Goal: Task Accomplishment & Management: Complete application form

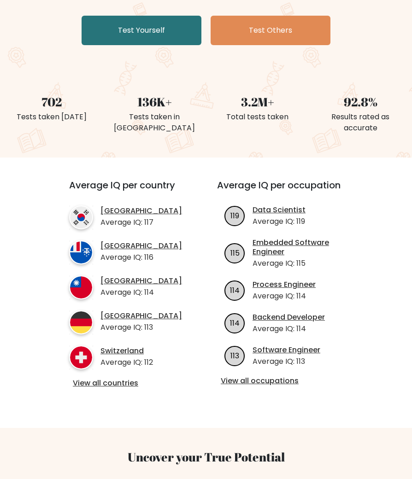
scroll to position [197, 0]
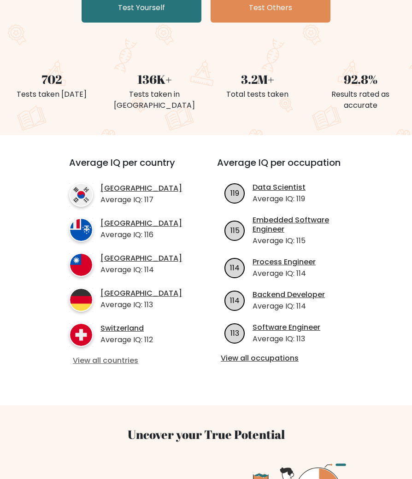
click at [107, 366] on link "View all countries" at bounding box center [126, 361] width 107 height 10
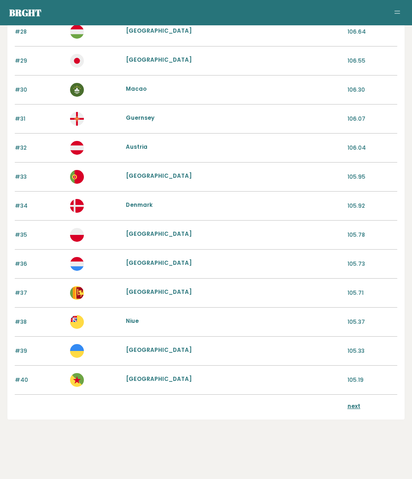
scroll to position [876, 0]
click at [352, 407] on link "next" at bounding box center [354, 406] width 13 height 8
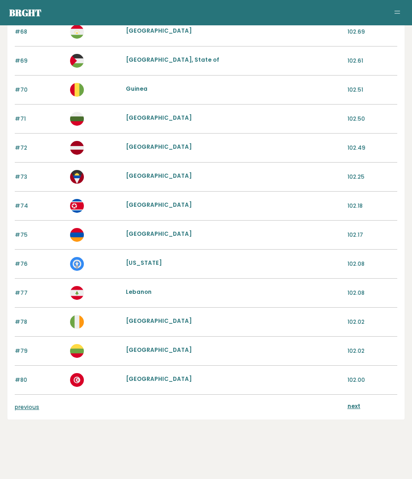
scroll to position [876, 0]
click at [354, 406] on link "next" at bounding box center [354, 406] width 13 height 8
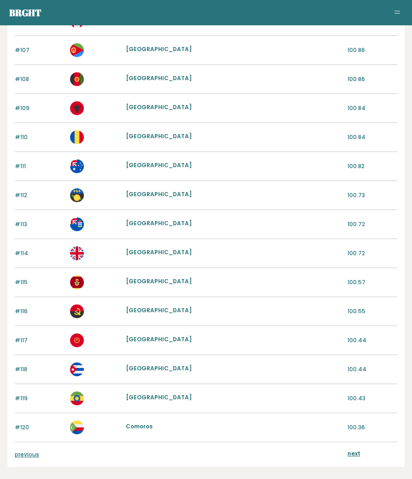
scroll to position [836, 0]
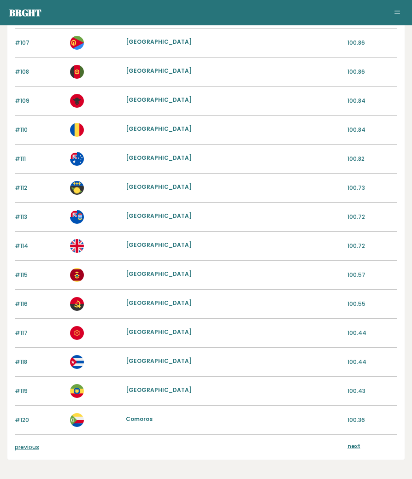
click at [356, 446] on link "next" at bounding box center [354, 446] width 13 height 8
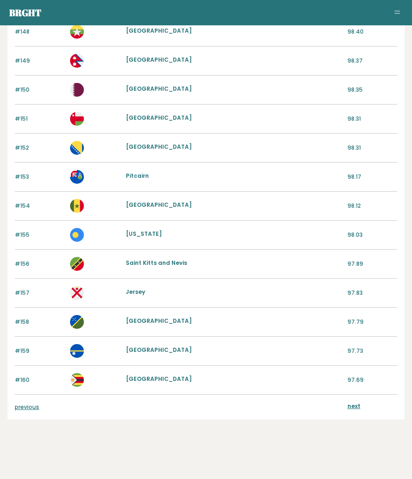
scroll to position [876, 0]
click at [354, 405] on link "next" at bounding box center [354, 406] width 13 height 8
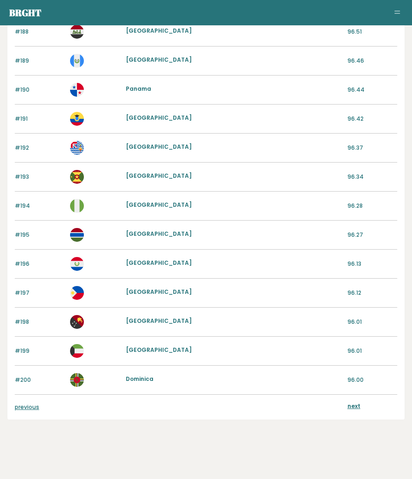
scroll to position [876, 0]
click at [357, 407] on link "next" at bounding box center [354, 406] width 13 height 8
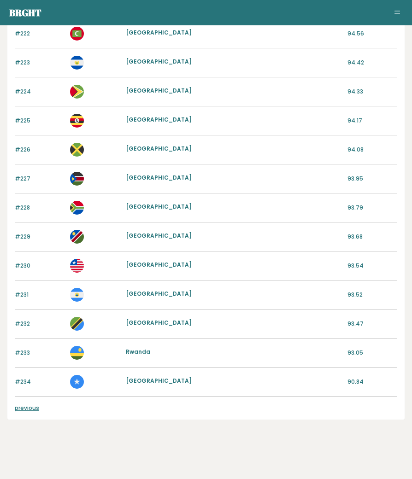
scroll to position [700, 0]
click at [24, 410] on link "previous" at bounding box center [27, 408] width 24 height 8
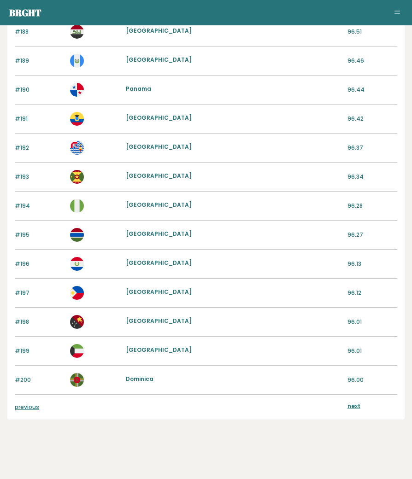
scroll to position [876, 0]
click at [25, 408] on link "previous" at bounding box center [27, 407] width 24 height 8
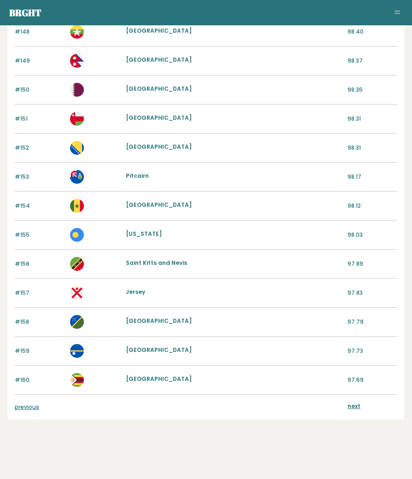
scroll to position [876, 0]
click at [29, 407] on link "previous" at bounding box center [27, 407] width 24 height 8
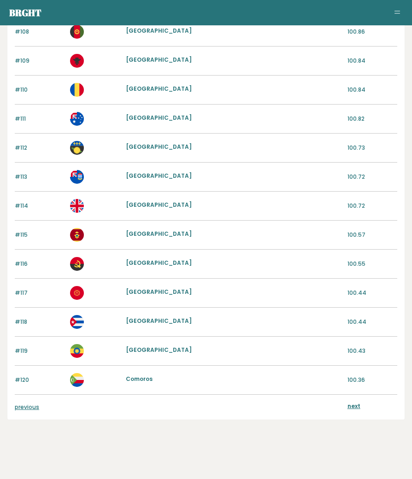
scroll to position [876, 0]
drag, startPoint x: 0, startPoint y: 0, endPoint x: 29, endPoint y: 407, distance: 408.0
click at [29, 407] on link "previous" at bounding box center [27, 407] width 24 height 8
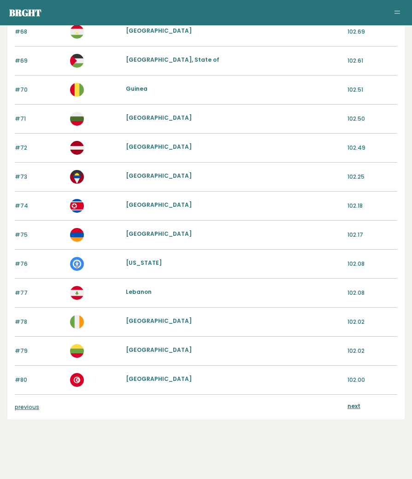
scroll to position [876, 0]
click at [29, 406] on link "previous" at bounding box center [27, 407] width 24 height 8
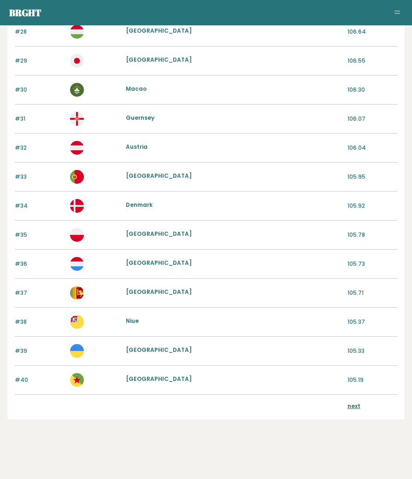
scroll to position [876, 0]
click at [352, 407] on link "next" at bounding box center [354, 406] width 13 height 8
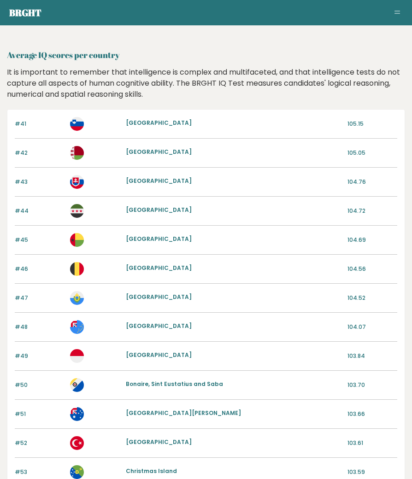
click at [396, 12] on button "Toggle navigation" at bounding box center [397, 12] width 11 height 11
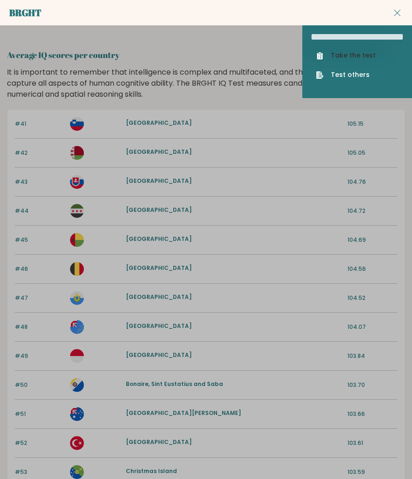
click at [361, 53] on link "Take the test" at bounding box center [357, 56] width 82 height 10
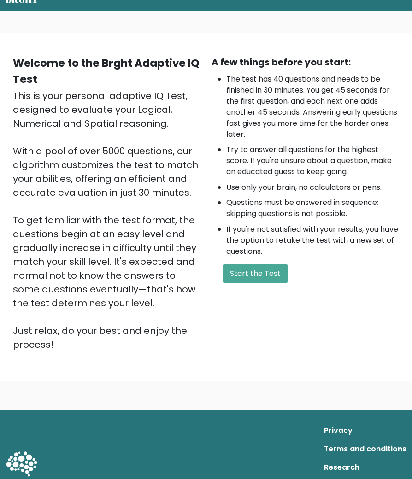
scroll to position [49, 0]
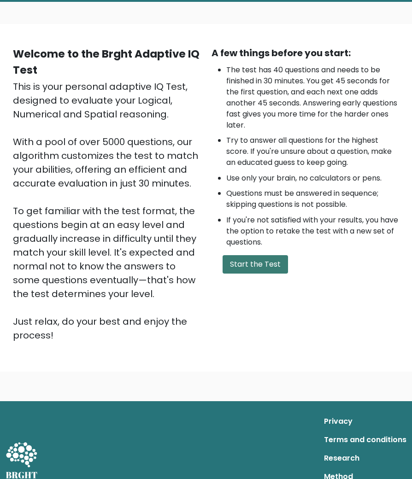
click at [268, 262] on button "Start the Test" at bounding box center [255, 264] width 65 height 18
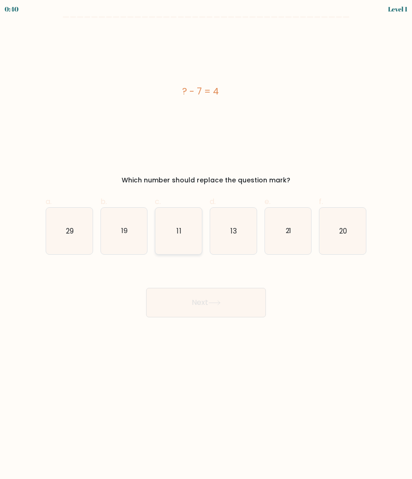
click at [169, 241] on icon "11" at bounding box center [178, 231] width 47 height 47
click at [206, 241] on input "c. 11" at bounding box center [206, 243] width 0 height 6
radio input "true"
click at [206, 308] on button "Next" at bounding box center [206, 302] width 120 height 29
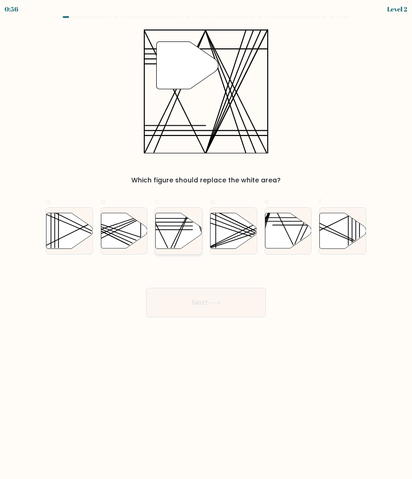
click at [186, 232] on icon at bounding box center [179, 230] width 47 height 35
click at [206, 240] on input "c." at bounding box center [206, 243] width 0 height 6
radio input "true"
click at [206, 304] on button "Next" at bounding box center [206, 302] width 120 height 29
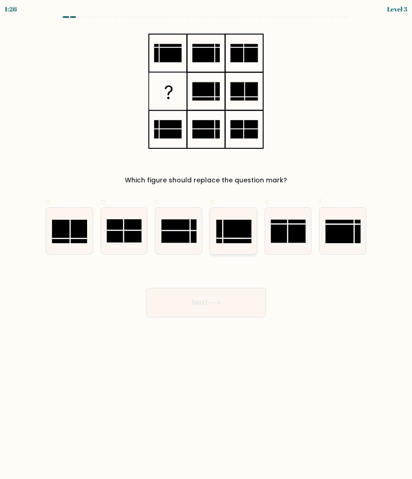
click at [241, 229] on rect at bounding box center [233, 232] width 35 height 24
click at [206, 240] on input "d." at bounding box center [206, 243] width 0 height 6
radio input "true"
click at [225, 306] on button "Next" at bounding box center [206, 302] width 120 height 29
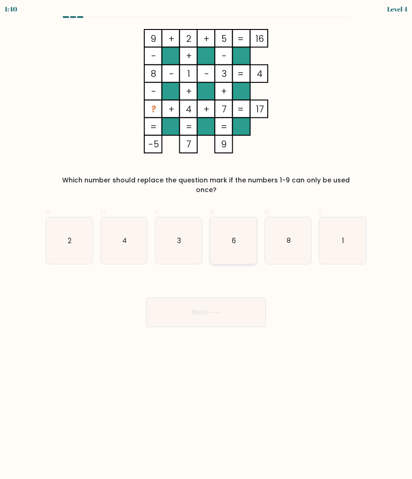
click at [239, 233] on icon "6" at bounding box center [233, 241] width 47 height 47
click at [206, 240] on input "d. 6" at bounding box center [206, 243] width 0 height 6
radio input "true"
click at [214, 310] on icon at bounding box center [214, 312] width 12 height 5
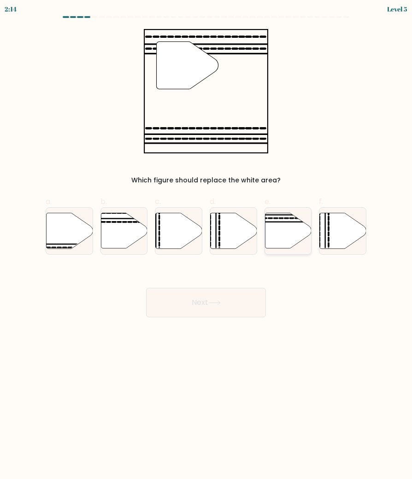
click at [277, 234] on icon at bounding box center [288, 230] width 47 height 35
click at [206, 240] on input "e." at bounding box center [206, 243] width 0 height 6
radio input "true"
click at [215, 297] on button "Next" at bounding box center [206, 302] width 120 height 29
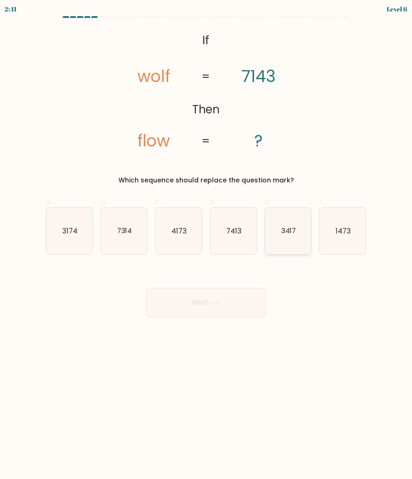
click at [287, 234] on text "3417" at bounding box center [288, 231] width 15 height 10
click at [206, 240] on input "e. 3417" at bounding box center [206, 243] width 0 height 6
radio input "true"
click at [236, 302] on button "Next" at bounding box center [206, 302] width 120 height 29
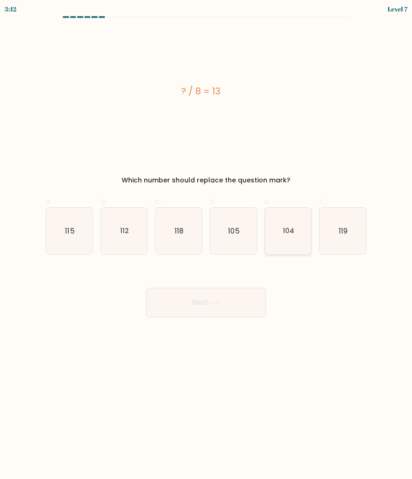
click at [290, 225] on icon "104" at bounding box center [288, 231] width 47 height 47
click at [206, 240] on input "e. 104" at bounding box center [206, 243] width 0 height 6
radio input "true"
click at [243, 303] on button "Next" at bounding box center [206, 302] width 120 height 29
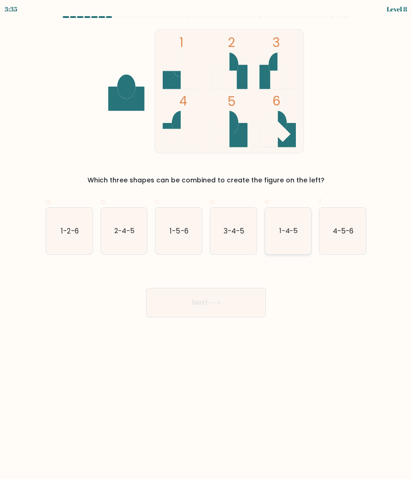
click at [285, 233] on text "1-4-5" at bounding box center [288, 231] width 19 height 10
click at [206, 240] on input "e. 1-4-5" at bounding box center [206, 243] width 0 height 6
radio input "true"
click at [224, 297] on button "Next" at bounding box center [206, 302] width 120 height 29
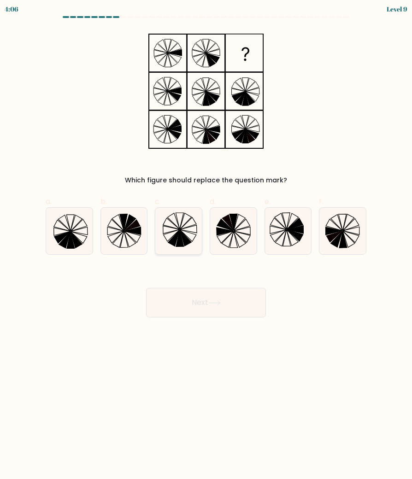
click at [182, 237] on icon at bounding box center [186, 238] width 12 height 16
click at [206, 240] on input "c." at bounding box center [206, 243] width 0 height 6
radio input "true"
click at [214, 305] on icon at bounding box center [214, 302] width 12 height 5
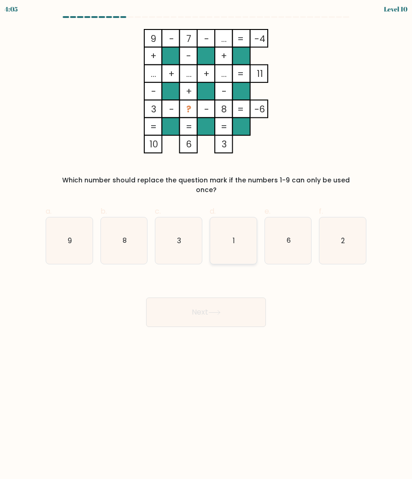
click at [238, 224] on icon "1" at bounding box center [233, 241] width 47 height 47
click at [206, 240] on input "d. 1" at bounding box center [206, 243] width 0 height 6
radio input "true"
click at [229, 305] on button "Next" at bounding box center [206, 312] width 120 height 29
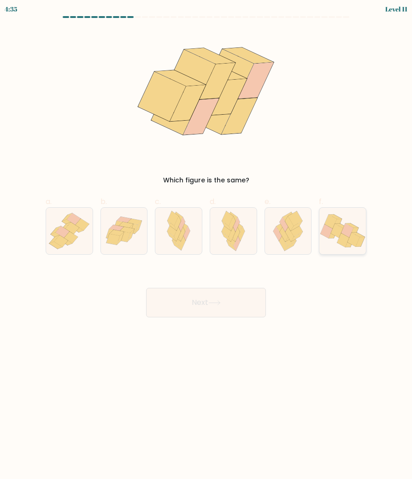
click at [340, 243] on icon at bounding box center [343, 240] width 12 height 14
click at [206, 243] on input "f." at bounding box center [206, 243] width 0 height 6
radio input "true"
click at [229, 301] on button "Next" at bounding box center [206, 302] width 120 height 29
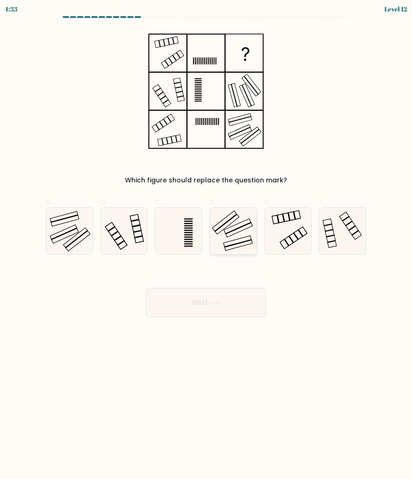
click at [231, 227] on rect at bounding box center [238, 228] width 29 height 18
click at [206, 240] on input "d." at bounding box center [206, 243] width 0 height 6
radio input "true"
click at [219, 300] on icon at bounding box center [214, 302] width 12 height 5
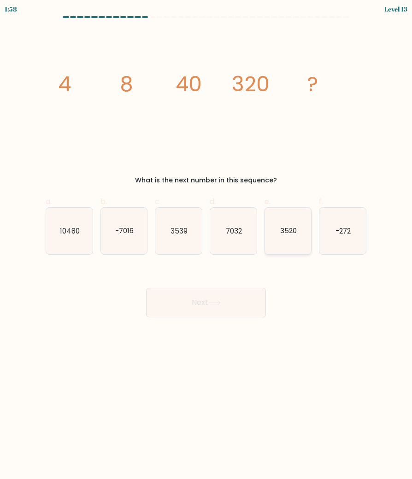
click at [284, 236] on icon "3520" at bounding box center [288, 231] width 47 height 47
click at [206, 240] on input "e. 3520" at bounding box center [206, 243] width 0 height 6
radio input "true"
click at [232, 300] on button "Next" at bounding box center [206, 302] width 120 height 29
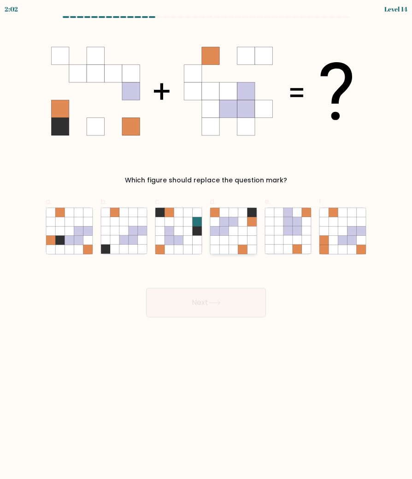
drag, startPoint x: 5, startPoint y: 199, endPoint x: 241, endPoint y: 229, distance: 237.9
click at [241, 229] on icon at bounding box center [242, 230] width 9 height 9
click at [206, 240] on input "d." at bounding box center [206, 243] width 0 height 6
radio input "true"
drag, startPoint x: 241, startPoint y: 229, endPoint x: 237, endPoint y: 301, distance: 72.4
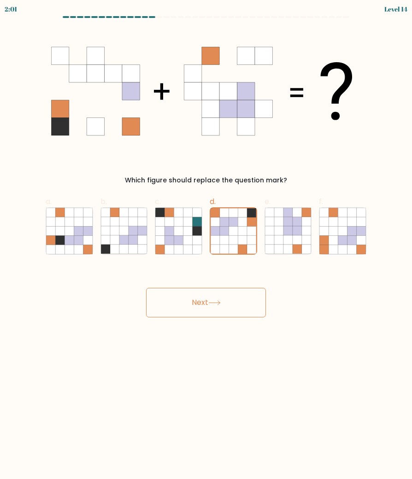
click at [237, 301] on button "Next" at bounding box center [206, 302] width 120 height 29
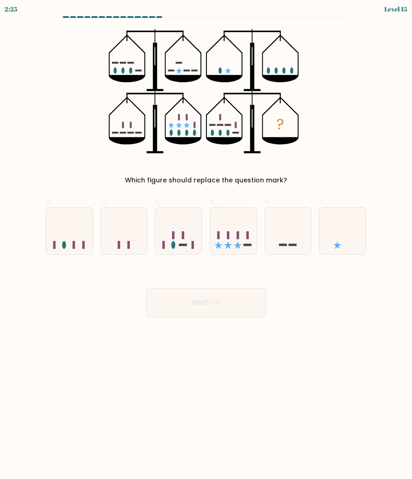
click at [337, 246] on icon at bounding box center [338, 245] width 8 height 8
click at [206, 246] on input "f." at bounding box center [206, 243] width 0 height 6
radio input "true"
click at [218, 295] on button "Next" at bounding box center [206, 302] width 120 height 29
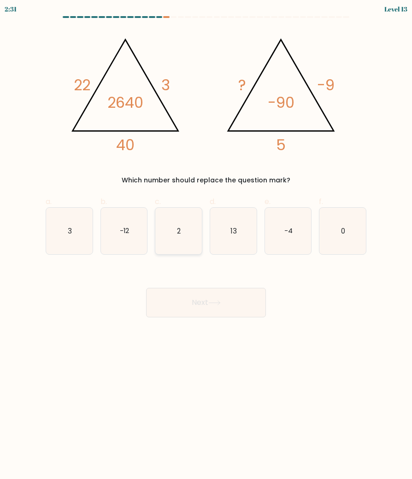
drag, startPoint x: 237, startPoint y: 301, endPoint x: 180, endPoint y: 231, distance: 90.7
click at [180, 231] on text "2" at bounding box center [179, 231] width 4 height 10
click at [206, 240] on input "c. 2" at bounding box center [206, 243] width 0 height 6
radio input "true"
click at [212, 305] on icon at bounding box center [214, 302] width 12 height 5
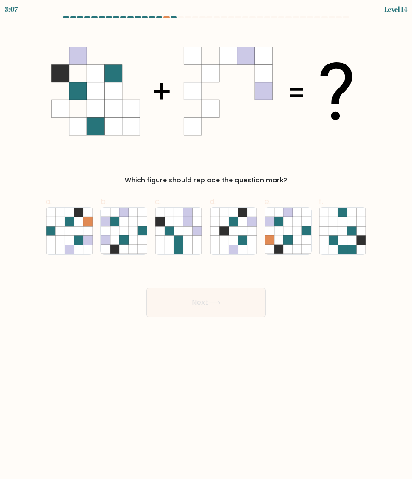
click at [167, 15] on div "3:07 Level 14" at bounding box center [206, 8] width 412 height 16
click at [167, 15] on div "3:06 Level 14" at bounding box center [206, 8] width 412 height 16
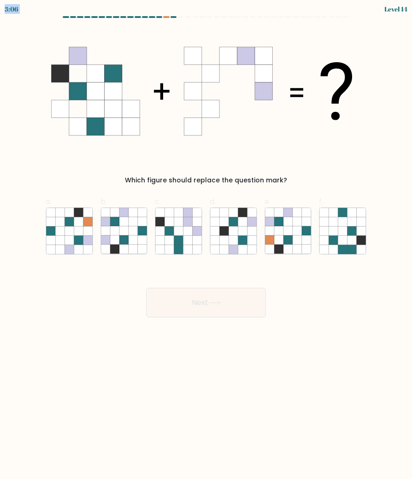
click at [167, 15] on div "3:06 Level 14" at bounding box center [206, 8] width 412 height 16
click at [141, 238] on icon at bounding box center [142, 240] width 9 height 9
click at [206, 240] on input "b." at bounding box center [206, 243] width 0 height 6
radio input "true"
drag, startPoint x: 167, startPoint y: 15, endPoint x: 243, endPoint y: 306, distance: 300.5
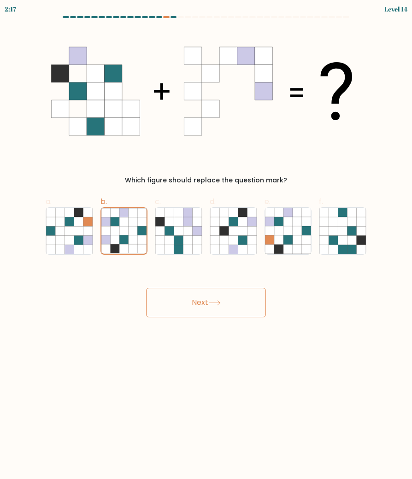
click at [243, 306] on button "Next" at bounding box center [206, 302] width 120 height 29
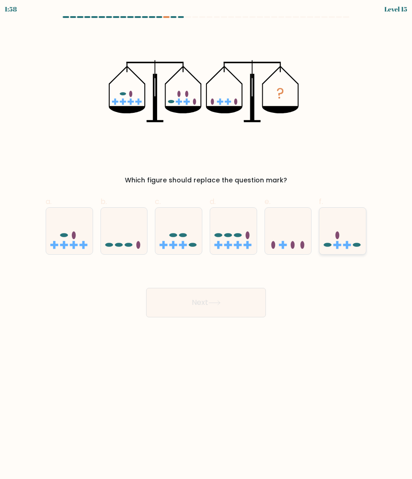
drag, startPoint x: 243, startPoint y: 306, endPoint x: 357, endPoint y: 248, distance: 127.6
click at [357, 248] on icon at bounding box center [342, 231] width 47 height 38
click at [206, 246] on input "f." at bounding box center [206, 243] width 0 height 6
radio input "true"
click at [242, 297] on button "Next" at bounding box center [206, 302] width 120 height 29
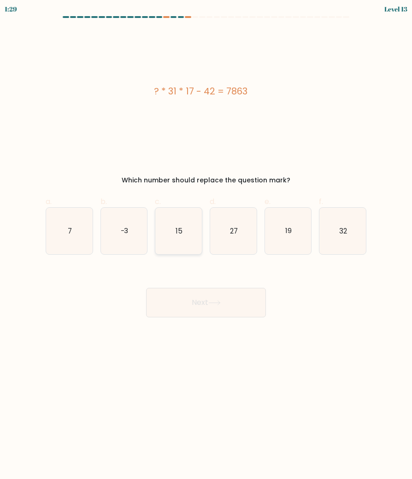
drag, startPoint x: 357, startPoint y: 248, endPoint x: 194, endPoint y: 247, distance: 163.2
click at [194, 247] on icon "15" at bounding box center [178, 231] width 47 height 47
click at [206, 246] on input "c. 15" at bounding box center [206, 243] width 0 height 6
radio input "true"
click at [216, 302] on icon at bounding box center [214, 302] width 12 height 5
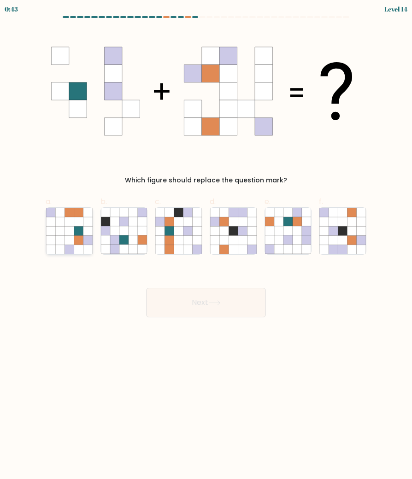
drag, startPoint x: 194, startPoint y: 247, endPoint x: 82, endPoint y: 244, distance: 112.0
click at [82, 244] on icon at bounding box center [78, 240] width 9 height 9
click at [206, 244] on input "a." at bounding box center [206, 243] width 0 height 6
radio input "true"
click at [220, 303] on icon at bounding box center [214, 303] width 11 height 4
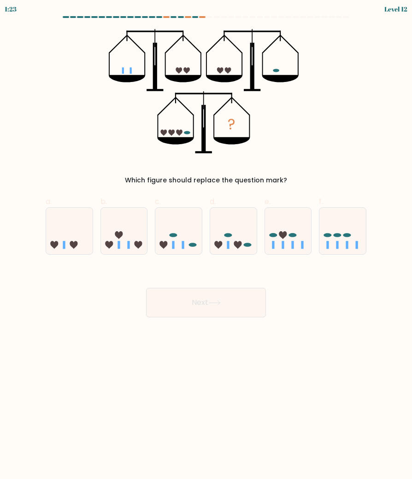
click at [202, 16] on div at bounding box center [202, 17] width 6 height 2
click at [202, 18] on div at bounding box center [206, 19] width 332 height 6
drag, startPoint x: 222, startPoint y: 303, endPoint x: 202, endPoint y: 18, distance: 286.0
click at [202, 18] on div at bounding box center [202, 17] width 6 height 2
click at [194, 18] on div at bounding box center [195, 17] width 6 height 2
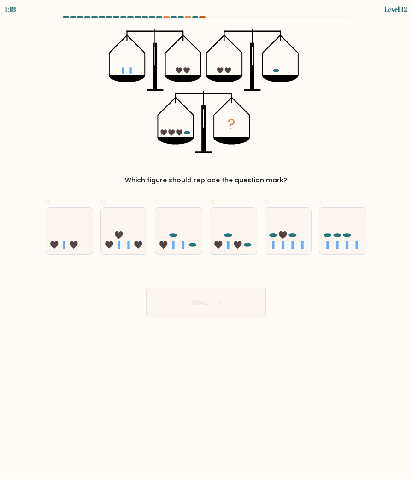
click at [193, 16] on div "1:18 Level 12" at bounding box center [206, 8] width 412 height 16
drag, startPoint x: 202, startPoint y: 18, endPoint x: 90, endPoint y: 75, distance: 125.5
click at [90, 75] on div "? Which figure should replace the question mark?" at bounding box center [206, 107] width 332 height 156
click at [366, 241] on div "f." at bounding box center [342, 225] width 55 height 59
drag, startPoint x: 90, startPoint y: 75, endPoint x: 332, endPoint y: 243, distance: 294.0
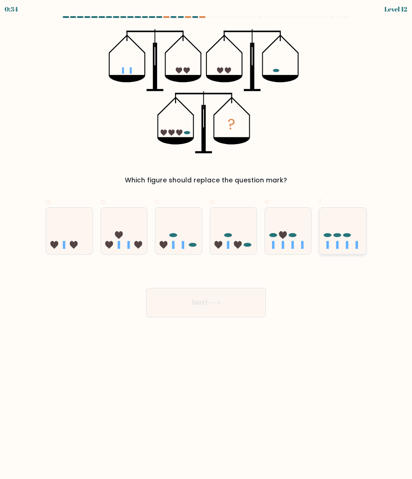
click at [332, 243] on icon at bounding box center [342, 231] width 47 height 38
click at [206, 243] on input "f." at bounding box center [206, 243] width 0 height 6
radio input "true"
drag, startPoint x: 332, startPoint y: 243, endPoint x: 252, endPoint y: 297, distance: 96.6
click at [252, 297] on button "Next" at bounding box center [206, 302] width 120 height 29
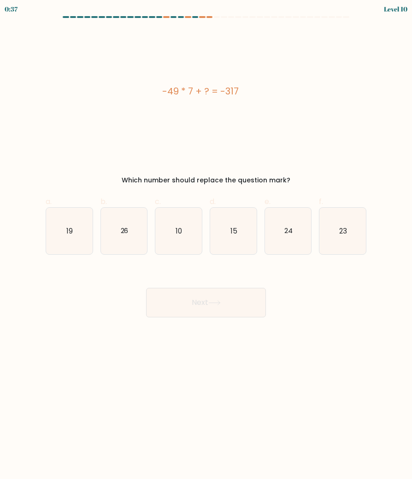
drag, startPoint x: 252, startPoint y: 297, endPoint x: 260, endPoint y: 93, distance: 203.9
click at [260, 93] on div "-49 * 7 + ? = -317" at bounding box center [201, 91] width 310 height 14
click at [280, 80] on div "-49 * 7 + ? = -317" at bounding box center [201, 91] width 310 height 124
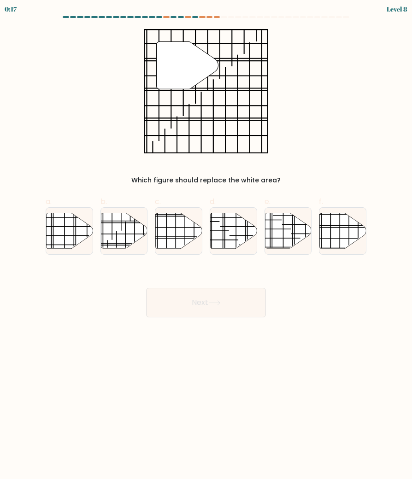
click at [346, 237] on icon at bounding box center [343, 230] width 47 height 35
click at [206, 240] on input "f." at bounding box center [206, 243] width 0 height 6
radio input "true"
drag, startPoint x: 0, startPoint y: 0, endPoint x: 214, endPoint y: 307, distance: 374.1
click at [214, 307] on button "Next" at bounding box center [206, 302] width 120 height 29
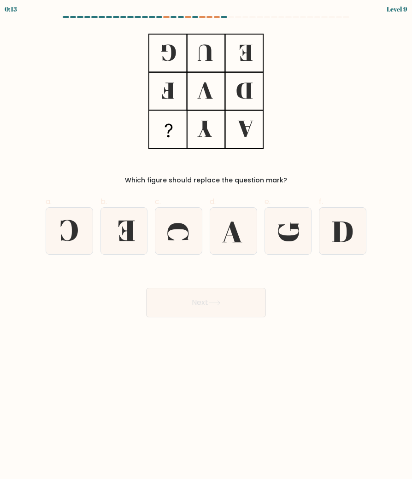
click at [75, 240] on icon at bounding box center [69, 231] width 47 height 47
click at [206, 240] on input "a." at bounding box center [206, 243] width 0 height 6
radio input "true"
drag, startPoint x: 214, startPoint y: 307, endPoint x: 186, endPoint y: 301, distance: 28.7
click at [186, 301] on button "Next" at bounding box center [206, 302] width 120 height 29
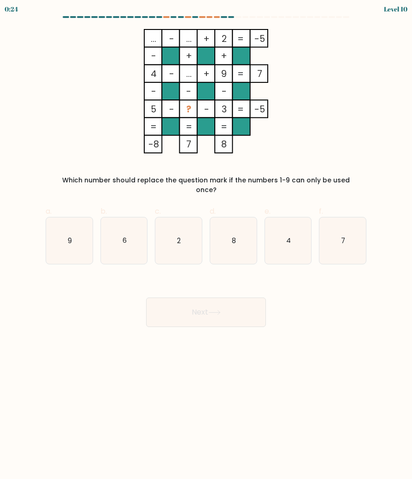
click at [344, 223] on icon "7" at bounding box center [342, 241] width 47 height 47
click at [206, 240] on input "f. 7" at bounding box center [206, 243] width 0 height 6
radio input "true"
drag, startPoint x: 186, startPoint y: 301, endPoint x: 227, endPoint y: 294, distance: 42.1
click at [227, 298] on button "Next" at bounding box center [206, 312] width 120 height 29
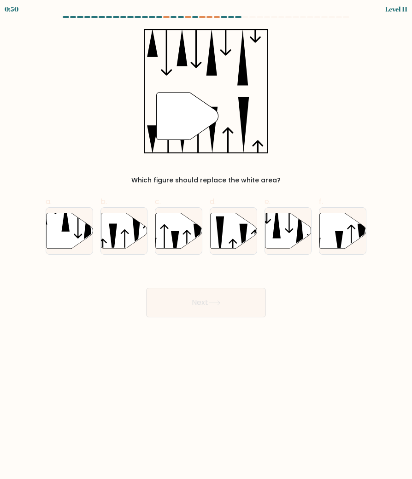
click at [342, 236] on icon at bounding box center [339, 245] width 8 height 28
click at [206, 240] on input "f." at bounding box center [206, 243] width 0 height 6
radio input "true"
drag, startPoint x: 227, startPoint y: 294, endPoint x: 198, endPoint y: 308, distance: 32.6
click at [198, 308] on button "Next" at bounding box center [206, 302] width 120 height 29
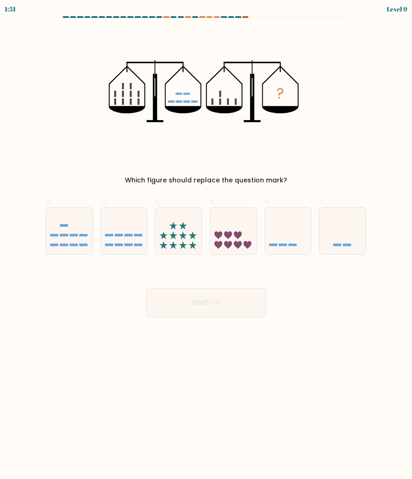
drag, startPoint x: 198, startPoint y: 308, endPoint x: 244, endPoint y: 18, distance: 294.1
click at [244, 18] on div at bounding box center [245, 17] width 6 height 2
drag, startPoint x: 244, startPoint y: 18, endPoint x: 255, endPoint y: 65, distance: 48.3
click at [255, 65] on icon "?" at bounding box center [206, 91] width 194 height 124
drag, startPoint x: 255, startPoint y: 65, endPoint x: 278, endPoint y: 247, distance: 184.0
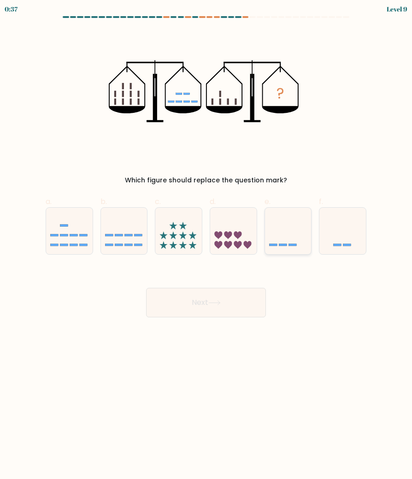
click at [278, 247] on icon at bounding box center [288, 231] width 47 height 38
click at [206, 246] on input "e." at bounding box center [206, 243] width 0 height 6
radio input "true"
click at [246, 304] on button "Next" at bounding box center [206, 302] width 120 height 29
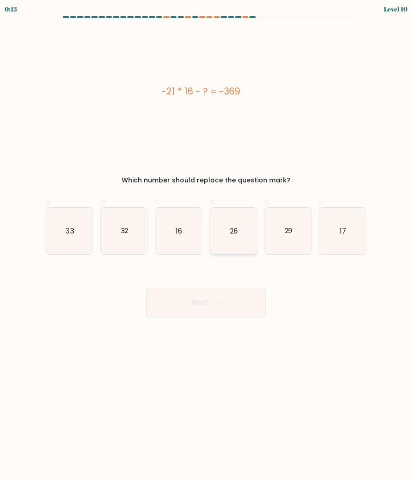
drag, startPoint x: 278, startPoint y: 247, endPoint x: 244, endPoint y: 223, distance: 42.3
click at [244, 223] on icon "26" at bounding box center [233, 231] width 47 height 47
click at [206, 240] on input "d. 26" at bounding box center [206, 243] width 0 height 6
radio input "true"
click at [230, 302] on button "Next" at bounding box center [206, 302] width 120 height 29
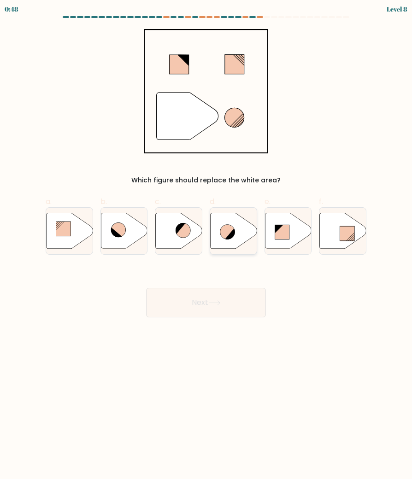
drag, startPoint x: 244, startPoint y: 223, endPoint x: 239, endPoint y: 227, distance: 6.9
click at [239, 227] on icon at bounding box center [233, 230] width 47 height 35
click at [206, 240] on input "d." at bounding box center [206, 243] width 0 height 6
radio input "true"
drag, startPoint x: 239, startPoint y: 227, endPoint x: 225, endPoint y: 308, distance: 81.8
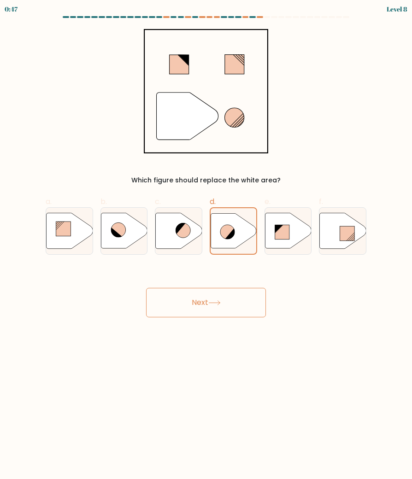
click at [225, 308] on button "Next" at bounding box center [206, 302] width 120 height 29
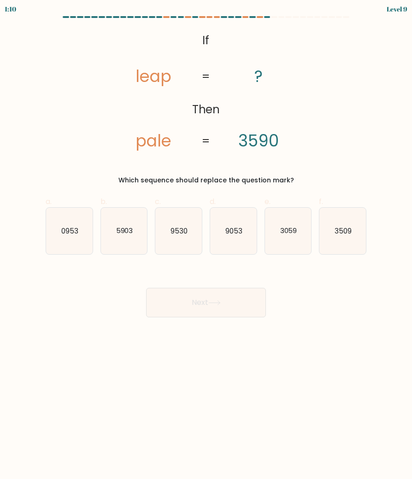
click at [180, 236] on icon "9530" at bounding box center [178, 231] width 47 height 47
click at [206, 240] on input "c. 9530" at bounding box center [206, 243] width 0 height 6
radio input "true"
drag, startPoint x: 225, startPoint y: 308, endPoint x: 238, endPoint y: 309, distance: 13.4
click at [238, 309] on button "Next" at bounding box center [206, 302] width 120 height 29
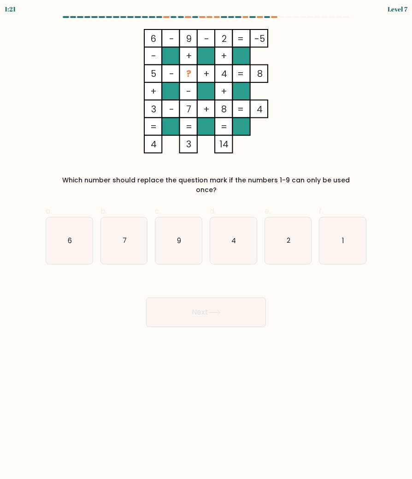
click at [331, 225] on icon "1" at bounding box center [342, 241] width 47 height 47
click at [206, 240] on input "f. 1" at bounding box center [206, 243] width 0 height 6
radio input "true"
click at [213, 298] on button "Next" at bounding box center [206, 312] width 120 height 29
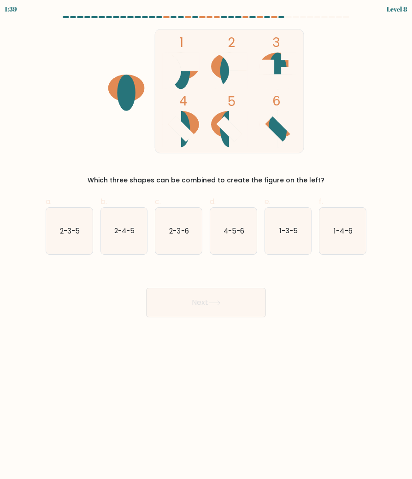
click at [236, 242] on icon "4-5-6" at bounding box center [233, 231] width 47 height 47
click at [206, 242] on input "d. 4-5-6" at bounding box center [206, 243] width 0 height 6
radio input "true"
click at [239, 300] on button "Next" at bounding box center [206, 302] width 120 height 29
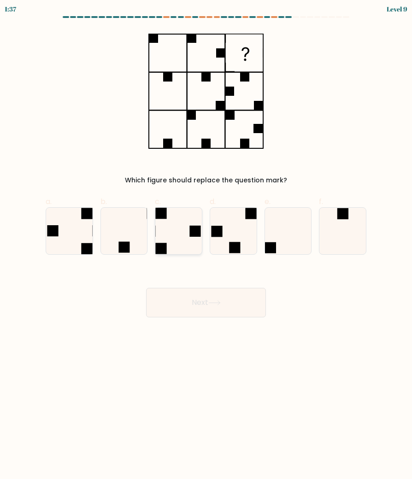
drag, startPoint x: 238, startPoint y: 309, endPoint x: 194, endPoint y: 237, distance: 85.1
click at [194, 237] on icon at bounding box center [178, 231] width 47 height 47
click at [206, 240] on input "c." at bounding box center [206, 243] width 0 height 6
radio input "true"
drag, startPoint x: 194, startPoint y: 237, endPoint x: 235, endPoint y: 308, distance: 82.2
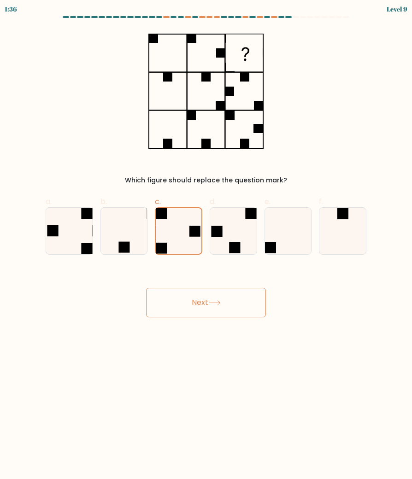
click at [235, 308] on button "Next" at bounding box center [206, 302] width 120 height 29
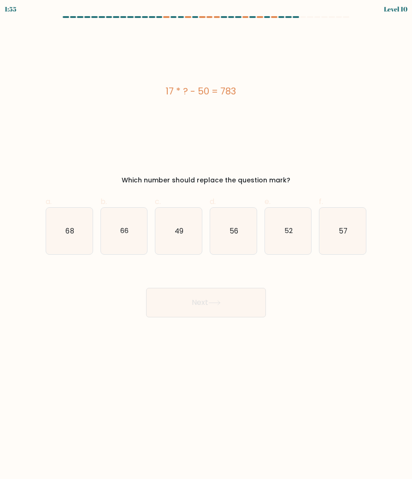
click at [188, 234] on icon "49" at bounding box center [178, 231] width 47 height 47
click at [206, 240] on input "c. 49" at bounding box center [206, 243] width 0 height 6
radio input "true"
click at [206, 295] on button "Next" at bounding box center [206, 302] width 120 height 29
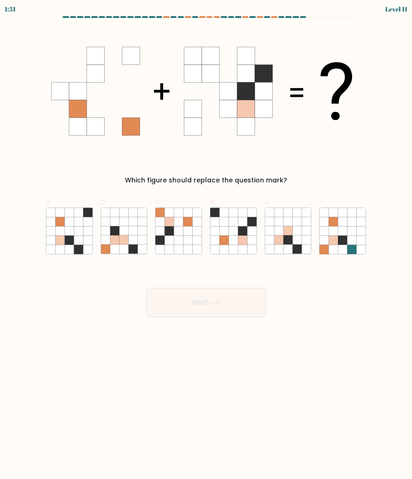
click at [193, 236] on icon at bounding box center [197, 240] width 9 height 9
click at [206, 240] on input "c." at bounding box center [206, 243] width 0 height 6
radio input "true"
click at [225, 301] on button "Next" at bounding box center [206, 302] width 120 height 29
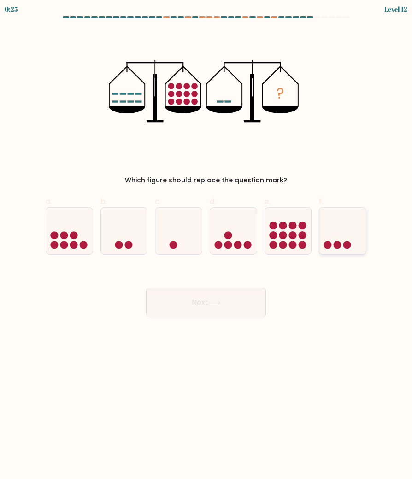
drag, startPoint x: 235, startPoint y: 308, endPoint x: 342, endPoint y: 223, distance: 136.8
click at [342, 223] on icon at bounding box center [342, 231] width 47 height 38
click at [206, 240] on input "f." at bounding box center [206, 243] width 0 height 6
radio input "true"
drag, startPoint x: 342, startPoint y: 223, endPoint x: 216, endPoint y: 309, distance: 153.3
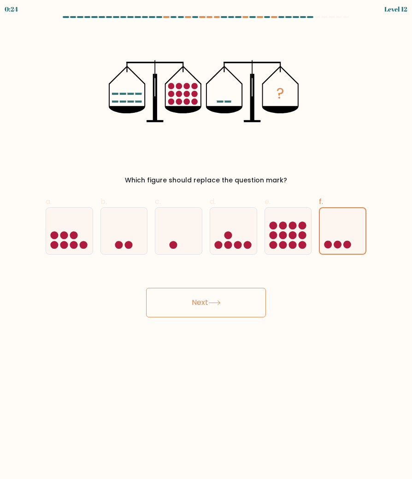
click at [216, 309] on button "Next" at bounding box center [206, 302] width 120 height 29
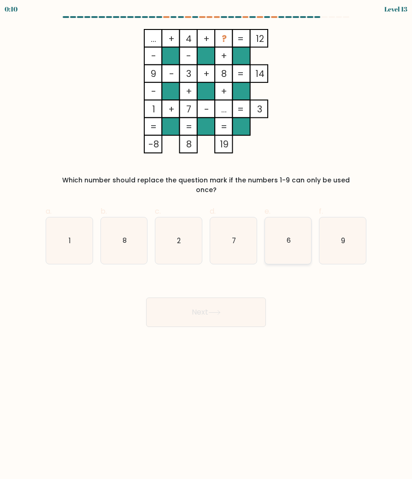
drag, startPoint x: 216, startPoint y: 309, endPoint x: 291, endPoint y: 218, distance: 118.6
click at [291, 218] on icon "6" at bounding box center [288, 241] width 47 height 47
click at [206, 240] on input "e. 6" at bounding box center [206, 243] width 0 height 6
radio input "true"
click at [226, 310] on button "Next" at bounding box center [206, 312] width 120 height 29
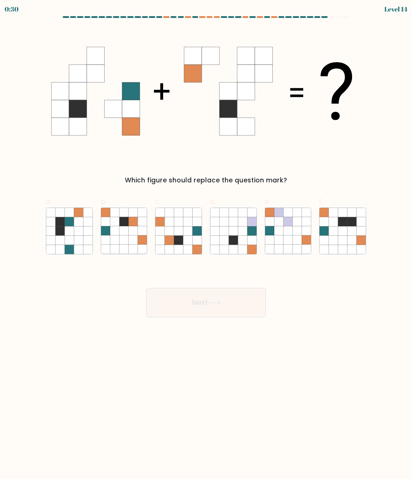
click at [341, 234] on icon at bounding box center [342, 230] width 9 height 9
click at [206, 240] on input "f." at bounding box center [206, 243] width 0 height 6
radio input "true"
drag, startPoint x: 291, startPoint y: 218, endPoint x: 213, endPoint y: 294, distance: 109.2
click at [213, 294] on button "Next" at bounding box center [206, 302] width 120 height 29
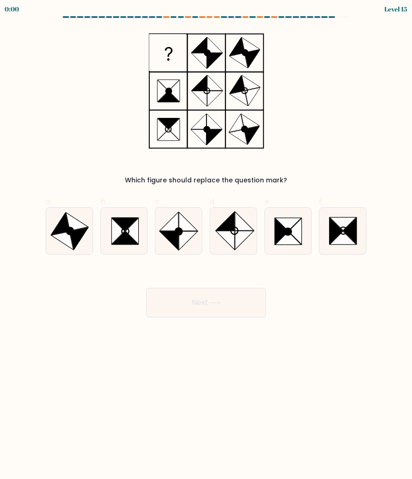
click at [130, 232] on icon at bounding box center [131, 231] width 13 height 26
click at [206, 240] on input "b." at bounding box center [206, 243] width 0 height 6
radio input "true"
drag, startPoint x: 213, startPoint y: 294, endPoint x: 208, endPoint y: 301, distance: 8.6
click at [208, 301] on div "Next" at bounding box center [206, 292] width 332 height 52
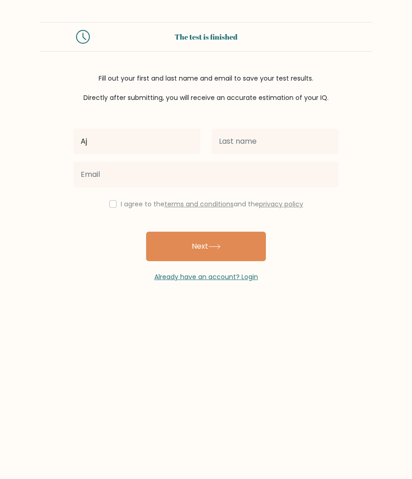
type input "Aj"
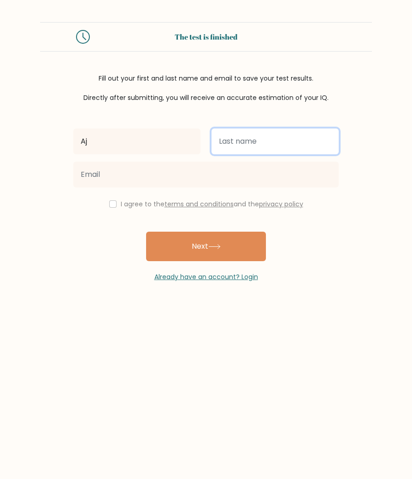
drag, startPoint x: 0, startPoint y: 0, endPoint x: 240, endPoint y: 151, distance: 283.3
type input "m"
type input "barbie"
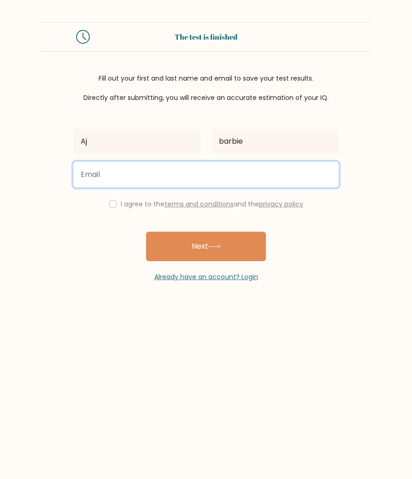
paste input "tohzvlpcxavlwuetos@nesopf.com"
type input "tohzvlpcxavlwuetos@nesopf.com"
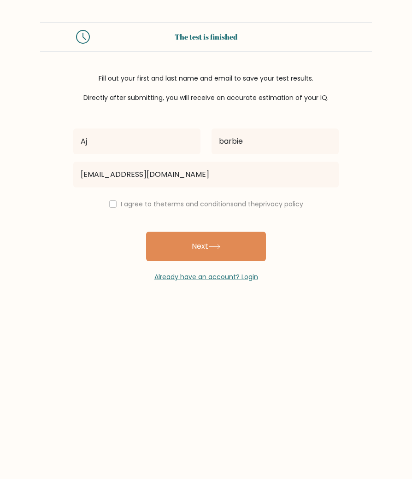
click at [109, 205] on input "checkbox" at bounding box center [112, 203] width 7 height 7
checkbox input "true"
click at [204, 249] on button "Next" at bounding box center [206, 246] width 120 height 29
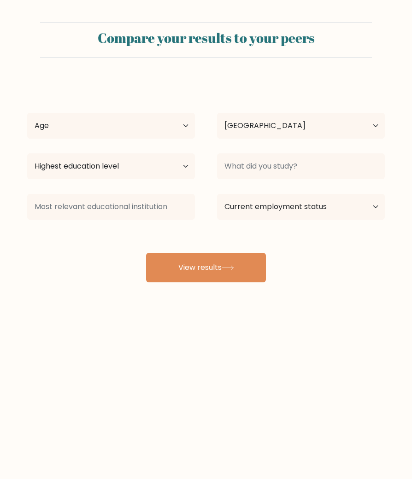
select select "US"
select select "min_18"
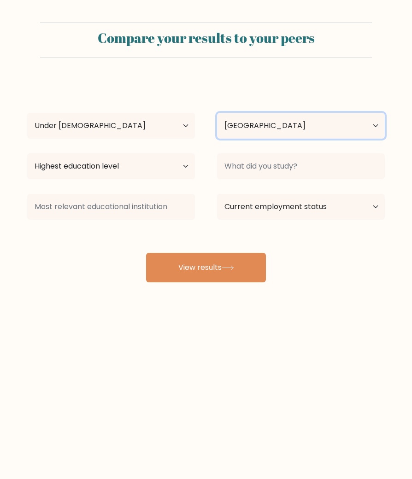
select select "CA"
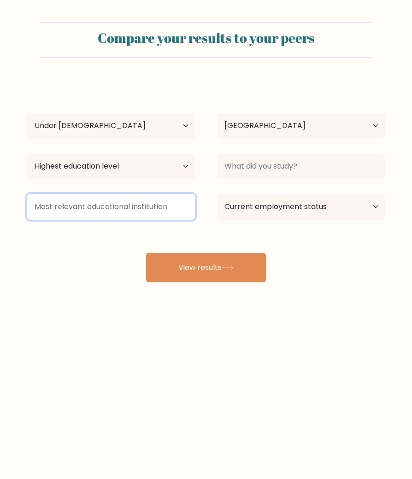
click at [151, 206] on input at bounding box center [111, 207] width 168 height 26
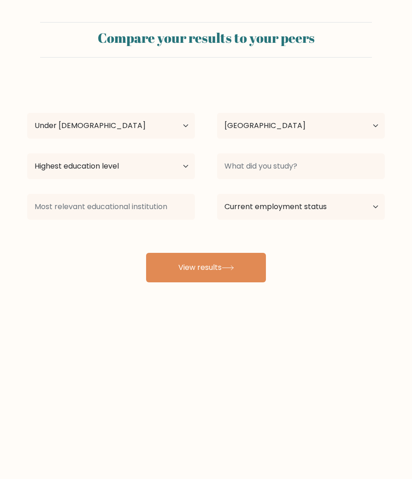
click at [120, 265] on div "Aj barbie Age Under [DEMOGRAPHIC_DATA] [DEMOGRAPHIC_DATA] [DEMOGRAPHIC_DATA] [D…" at bounding box center [206, 181] width 369 height 203
click at [254, 273] on button "View results" at bounding box center [206, 267] width 120 height 29
select select "upper_secondary"
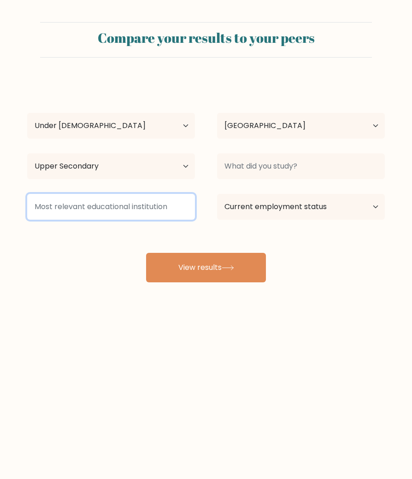
drag, startPoint x: 289, startPoint y: 130, endPoint x: 160, endPoint y: 208, distance: 150.4
click at [160, 208] on input at bounding box center [111, 207] width 168 height 26
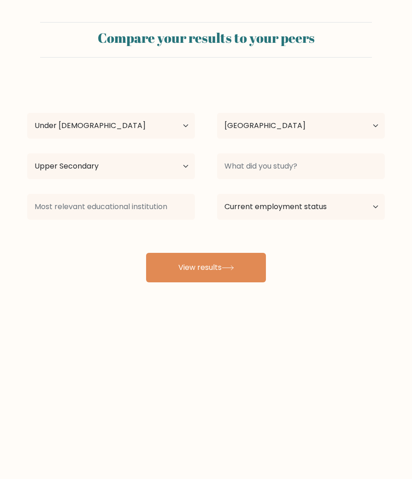
drag, startPoint x: 160, startPoint y: 208, endPoint x: 117, endPoint y: 280, distance: 83.8
click at [117, 280] on div "Aj barbie Age Under [DEMOGRAPHIC_DATA] [DEMOGRAPHIC_DATA] [DEMOGRAPHIC_DATA] [D…" at bounding box center [206, 181] width 369 height 203
click at [230, 267] on icon at bounding box center [228, 267] width 12 height 5
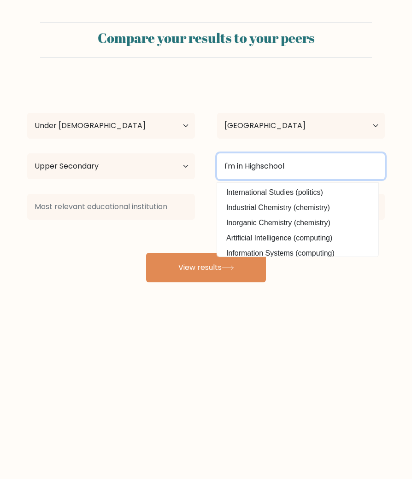
type input "I'm in Highschool"
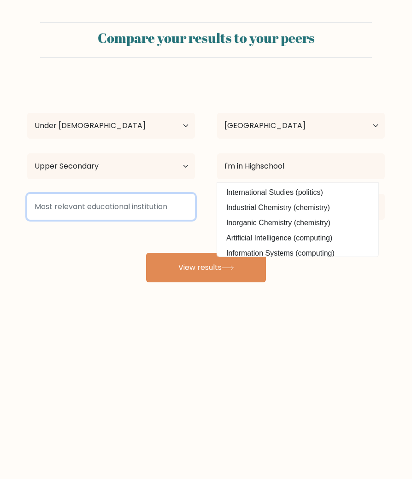
click at [145, 212] on input at bounding box center [111, 207] width 168 height 26
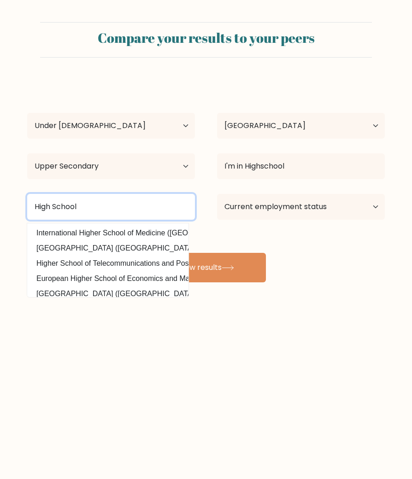
type input "High School"
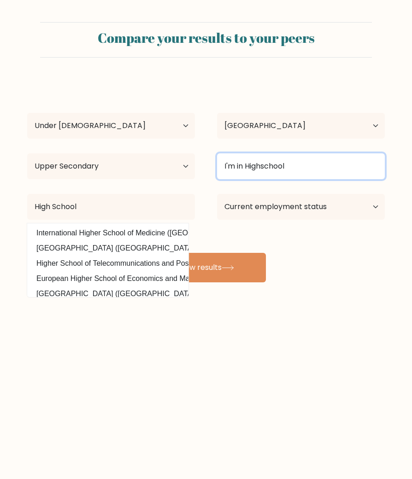
drag, startPoint x: 117, startPoint y: 280, endPoint x: 304, endPoint y: 167, distance: 218.7
click at [304, 167] on input "I'm in Highschool" at bounding box center [301, 166] width 168 height 26
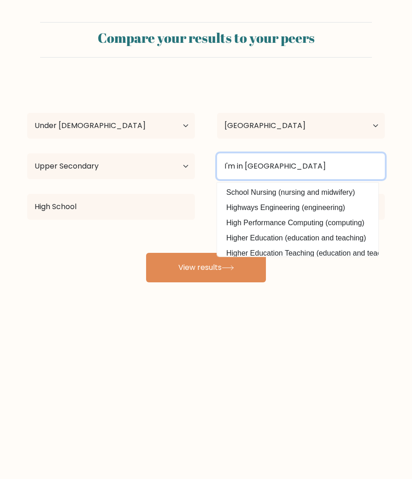
type input "I'm in [GEOGRAPHIC_DATA]"
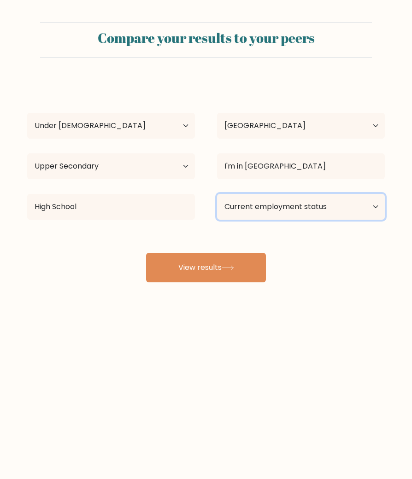
select select "student"
click at [306, 323] on div "Compare your results to your peers Aj barbie Age Under [DEMOGRAPHIC_DATA] [DEMO…" at bounding box center [206, 174] width 412 height 349
click at [234, 268] on icon at bounding box center [228, 267] width 12 height 5
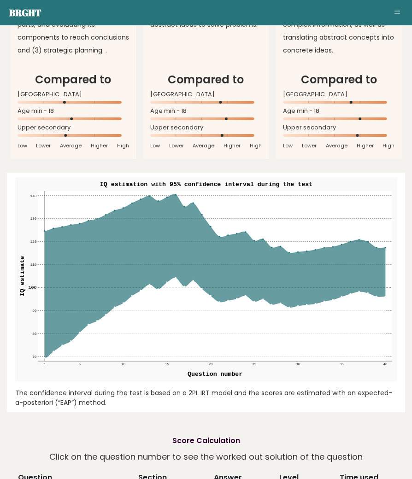
scroll to position [1033, 0]
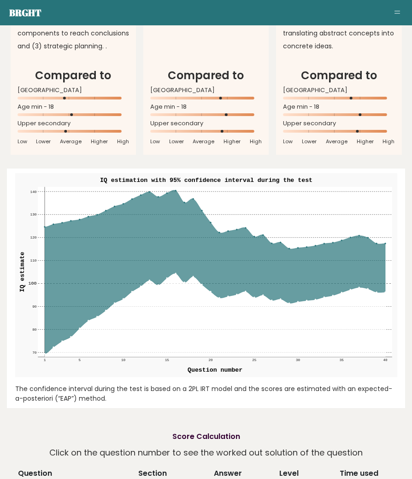
click at [384, 247] on icon at bounding box center [214, 272] width 341 height 164
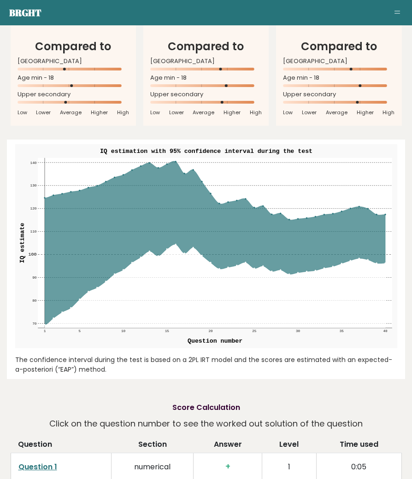
scroll to position [1060, 0]
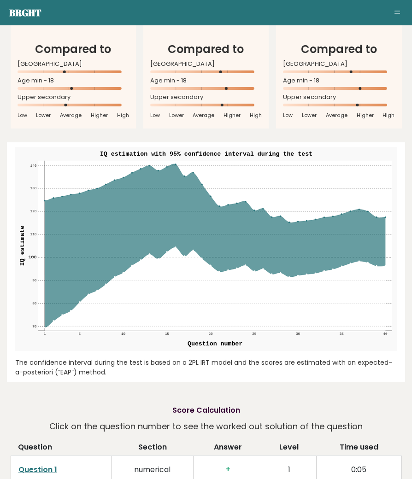
click at [176, 165] on icon at bounding box center [176, 246] width 0 height 170
click at [176, 165] on circle at bounding box center [175, 164] width 1 height 1
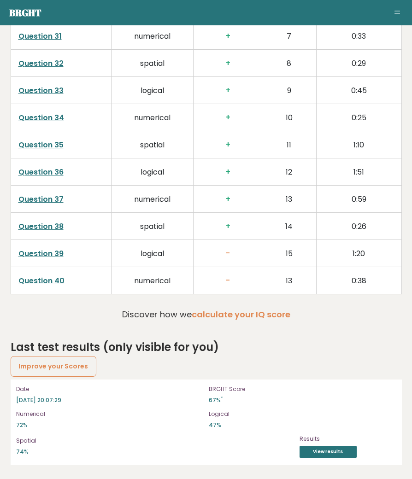
scroll to position [2310, 0]
drag, startPoint x: 176, startPoint y: 166, endPoint x: 66, endPoint y: 371, distance: 232.6
click at [66, 371] on link "Improve your Scores" at bounding box center [54, 366] width 86 height 20
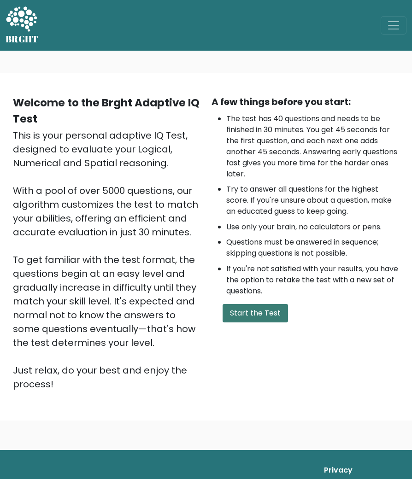
drag, startPoint x: 0, startPoint y: 0, endPoint x: 235, endPoint y: 311, distance: 389.3
click at [235, 311] on button "Start the Test" at bounding box center [255, 313] width 65 height 18
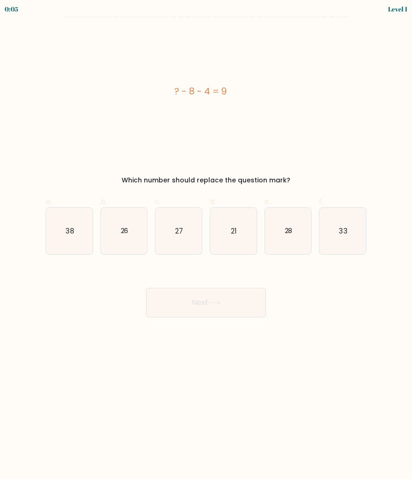
click at [249, 212] on icon "21" at bounding box center [233, 231] width 47 height 47
click at [206, 240] on input "d. 21" at bounding box center [206, 243] width 0 height 6
radio input "true"
drag, startPoint x: 0, startPoint y: 0, endPoint x: 229, endPoint y: 317, distance: 390.8
click at [229, 317] on button "Next" at bounding box center [206, 302] width 120 height 29
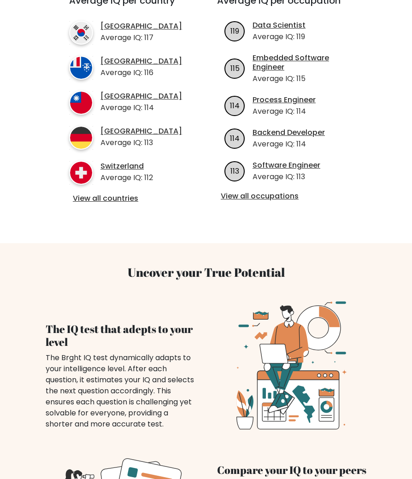
scroll to position [360, 0]
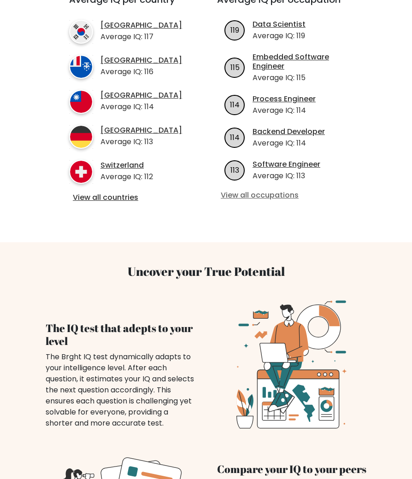
click at [265, 191] on link "View all occupations" at bounding box center [286, 196] width 130 height 10
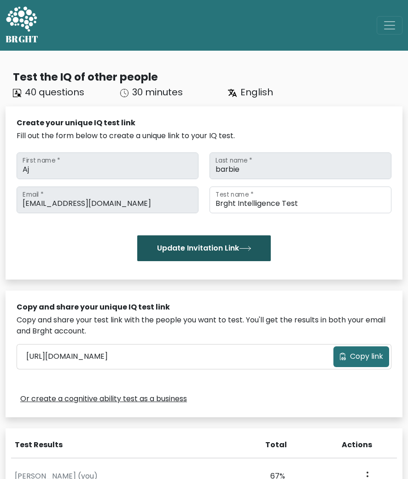
scroll to position [0, 0]
click at [235, 246] on button "Update Invitation Link" at bounding box center [204, 249] width 134 height 26
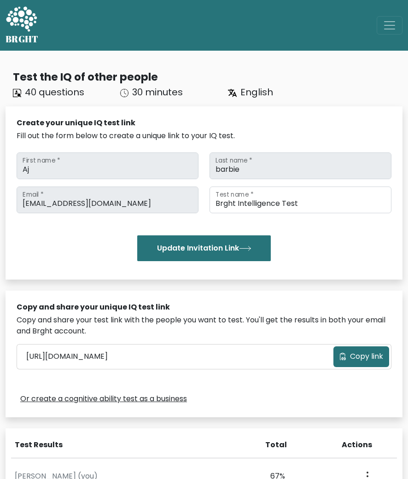
click at [397, 27] on button "Toggle navigation" at bounding box center [390, 25] width 26 height 18
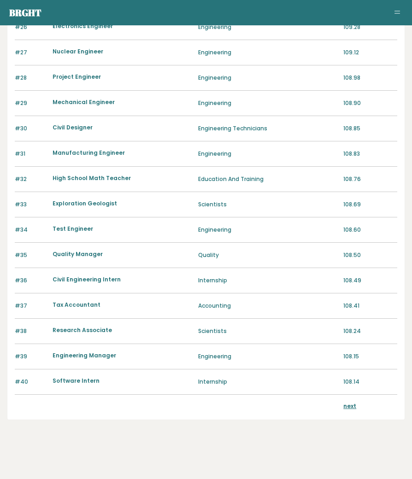
scroll to position [755, 0]
click at [347, 407] on link "next" at bounding box center [349, 406] width 13 height 8
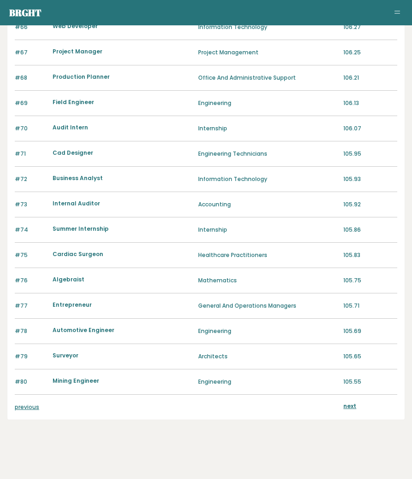
scroll to position [755, 0]
click at [351, 406] on link "next" at bounding box center [349, 406] width 13 height 8
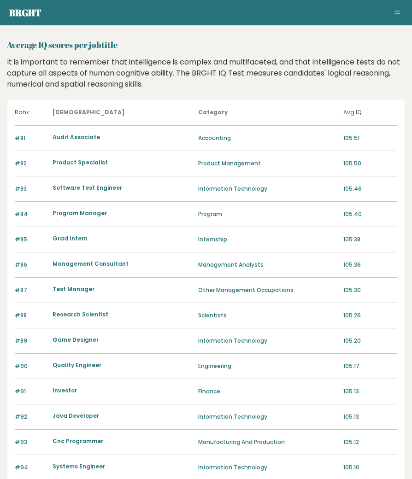
scroll to position [12, 0]
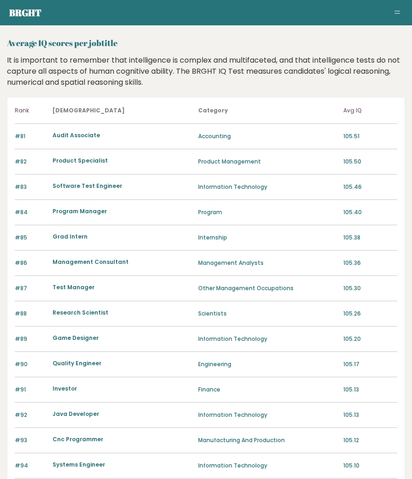
click at [269, 75] on div "It is important to remember that intelligence is complex and multifaceted, and …" at bounding box center [206, 71] width 405 height 33
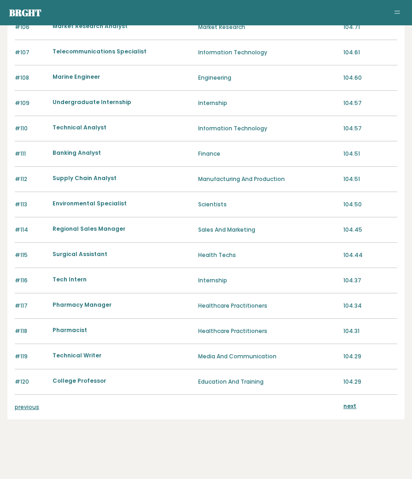
scroll to position [755, 0]
click at [29, 404] on link "previous" at bounding box center [27, 407] width 24 height 8
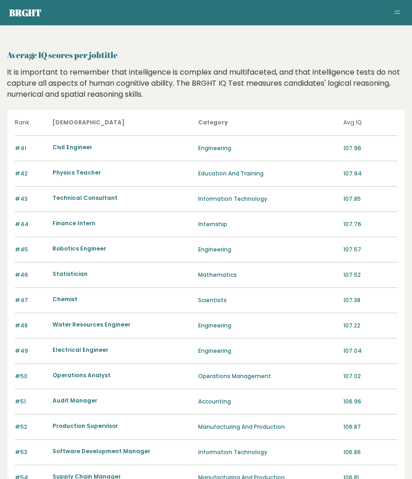
click at [399, 9] on button "Toggle navigation" at bounding box center [397, 12] width 11 height 11
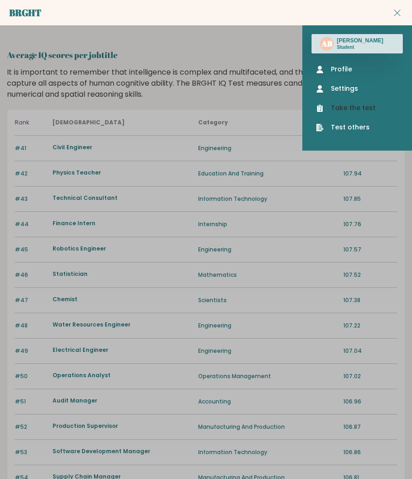
click at [357, 105] on link "Take the test" at bounding box center [357, 108] width 82 height 10
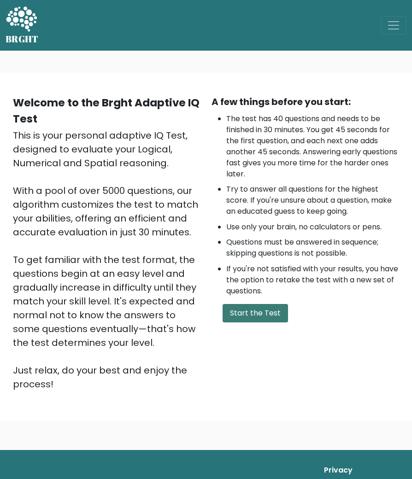
click at [273, 315] on button "Start the Test" at bounding box center [255, 313] width 65 height 18
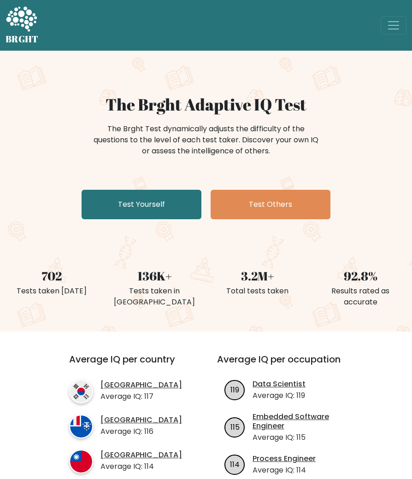
click at [395, 24] on span "Toggle navigation" at bounding box center [394, 25] width 14 height 14
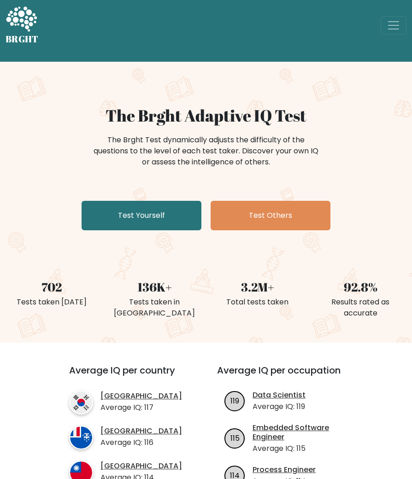
click at [392, 28] on span "Toggle navigation" at bounding box center [394, 25] width 14 height 14
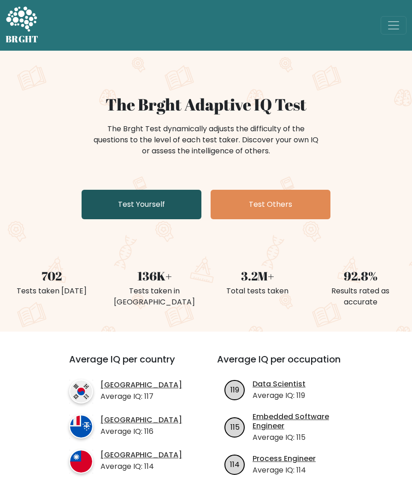
click at [155, 206] on link "Test Yourself" at bounding box center [142, 204] width 120 height 29
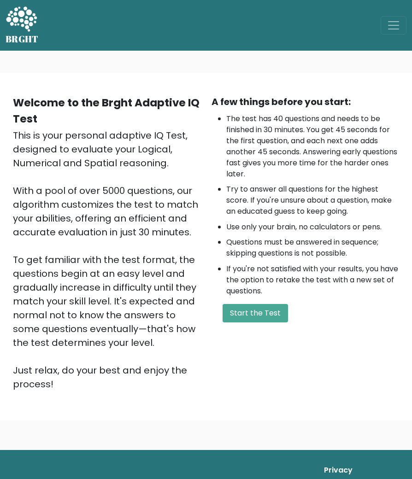
click at [390, 23] on span "Toggle navigation" at bounding box center [394, 25] width 14 height 14
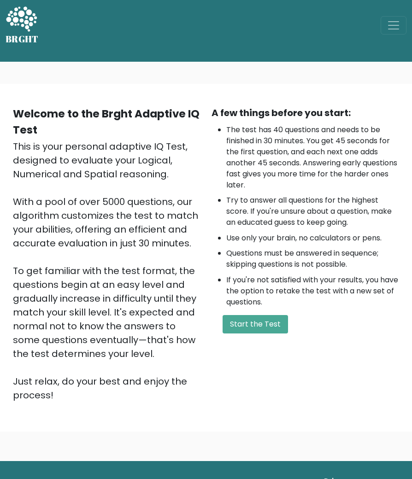
click at [394, 23] on span "Toggle navigation" at bounding box center [394, 25] width 14 height 14
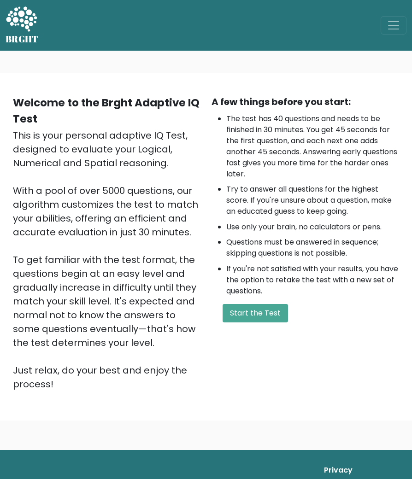
click at [38, 34] on h5 "BRGHT" at bounding box center [22, 39] width 33 height 11
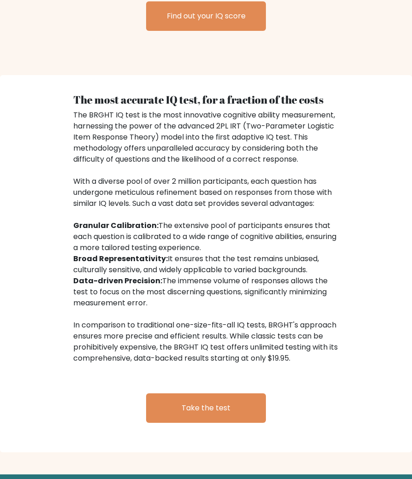
scroll to position [1108, 0]
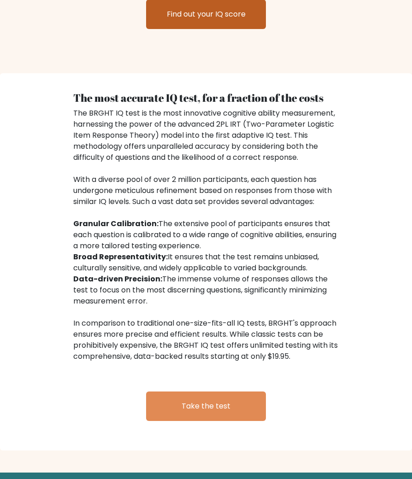
click at [204, 29] on link "Find out your IQ score" at bounding box center [206, 14] width 120 height 29
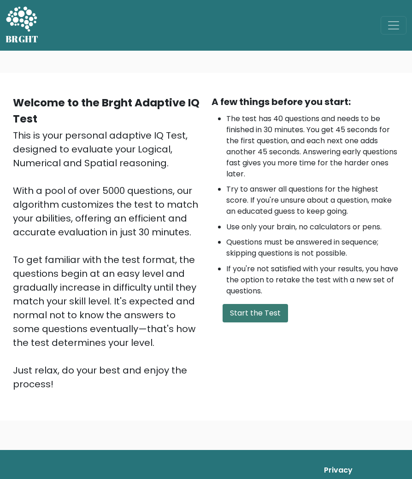
click at [264, 309] on button "Start the Test" at bounding box center [255, 313] width 65 height 18
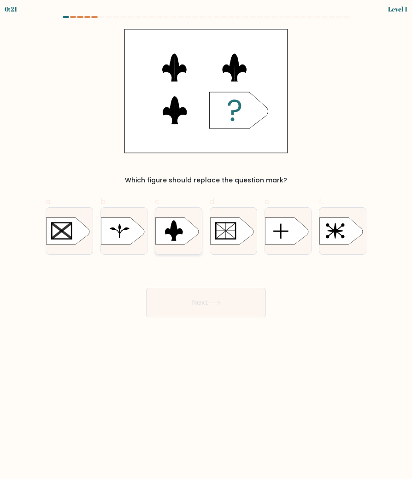
click at [171, 227] on g at bounding box center [153, 217] width 121 height 92
click at [206, 240] on input "c." at bounding box center [206, 243] width 0 height 6
radio input "true"
click at [220, 291] on button "Next" at bounding box center [206, 302] width 120 height 29
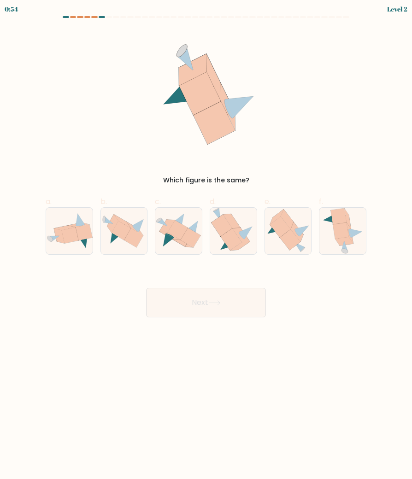
click at [396, 12] on div "Level 2" at bounding box center [397, 9] width 20 height 10
drag, startPoint x: 59, startPoint y: 16, endPoint x: 132, endPoint y: 15, distance: 72.4
click at [132, 15] on div "0:52 Level 2" at bounding box center [206, 8] width 412 height 16
